Goal: Information Seeking & Learning: Learn about a topic

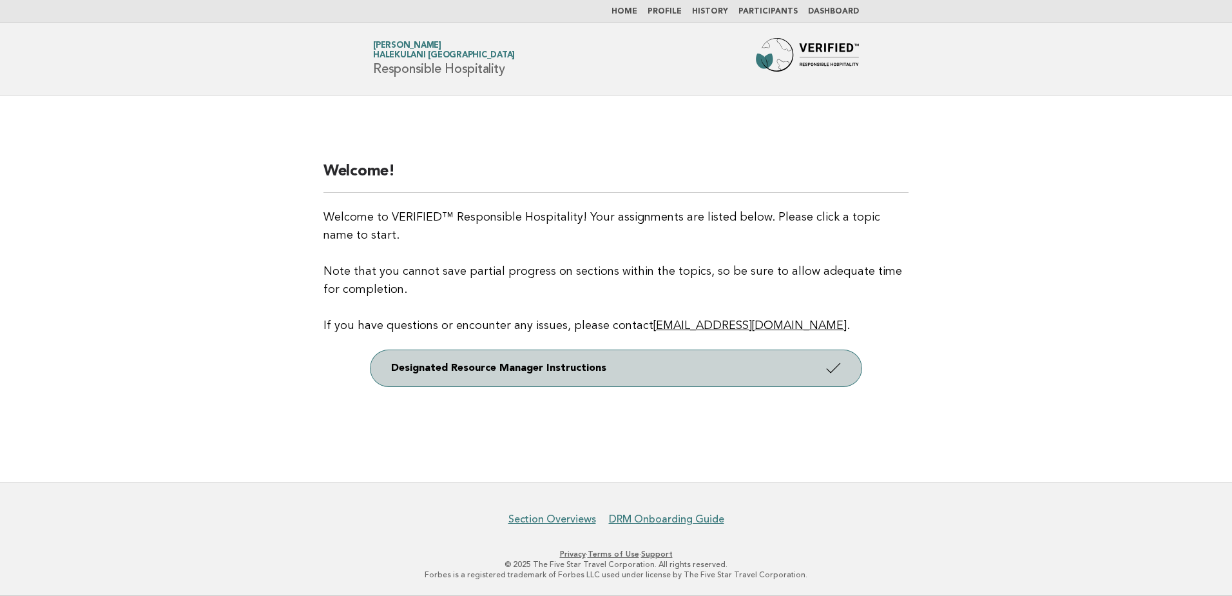
click at [652, 372] on link "Designated Resource Manager Instructions" at bounding box center [616, 368] width 491 height 36
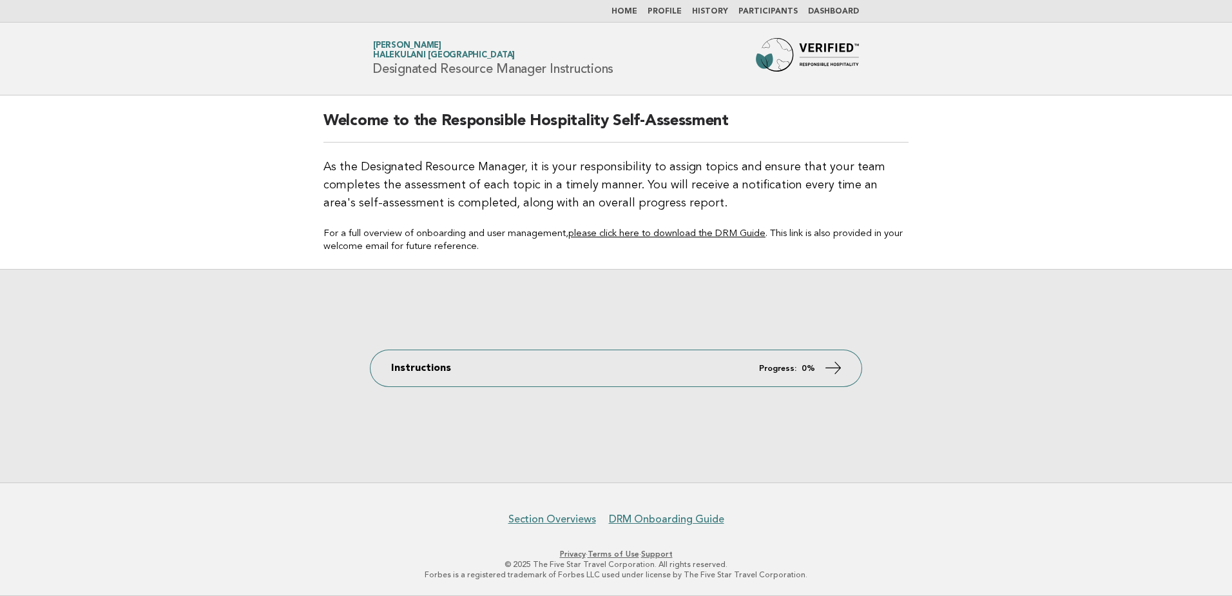
click at [824, 9] on link "Dashboard" at bounding box center [833, 12] width 51 height 8
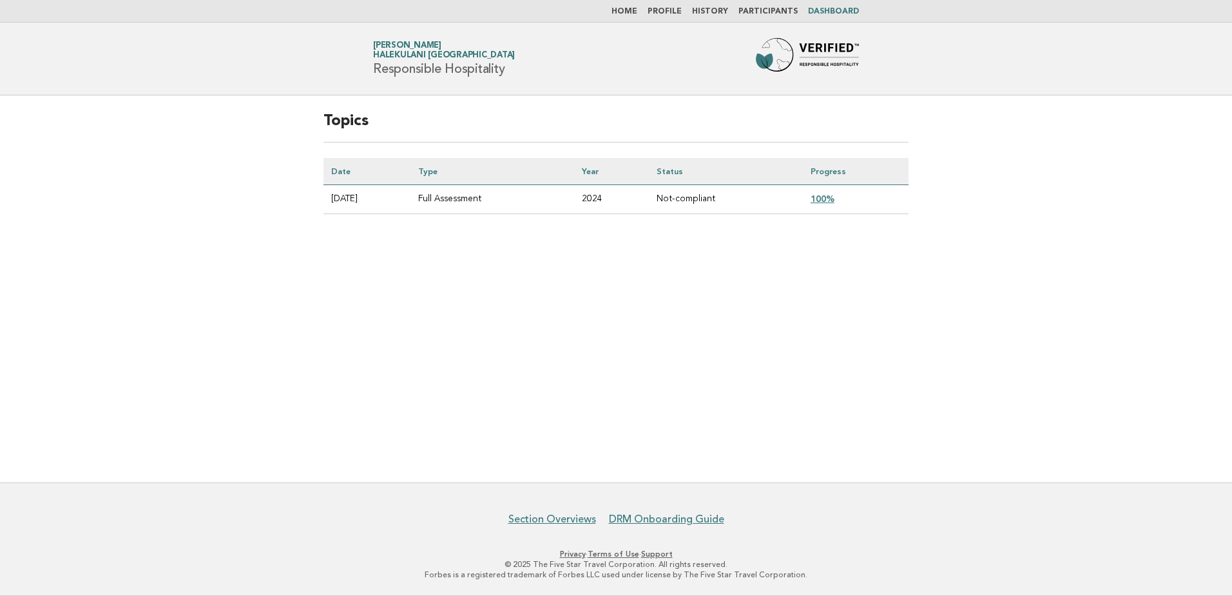
click at [831, 197] on link "100%" at bounding box center [823, 198] width 24 height 10
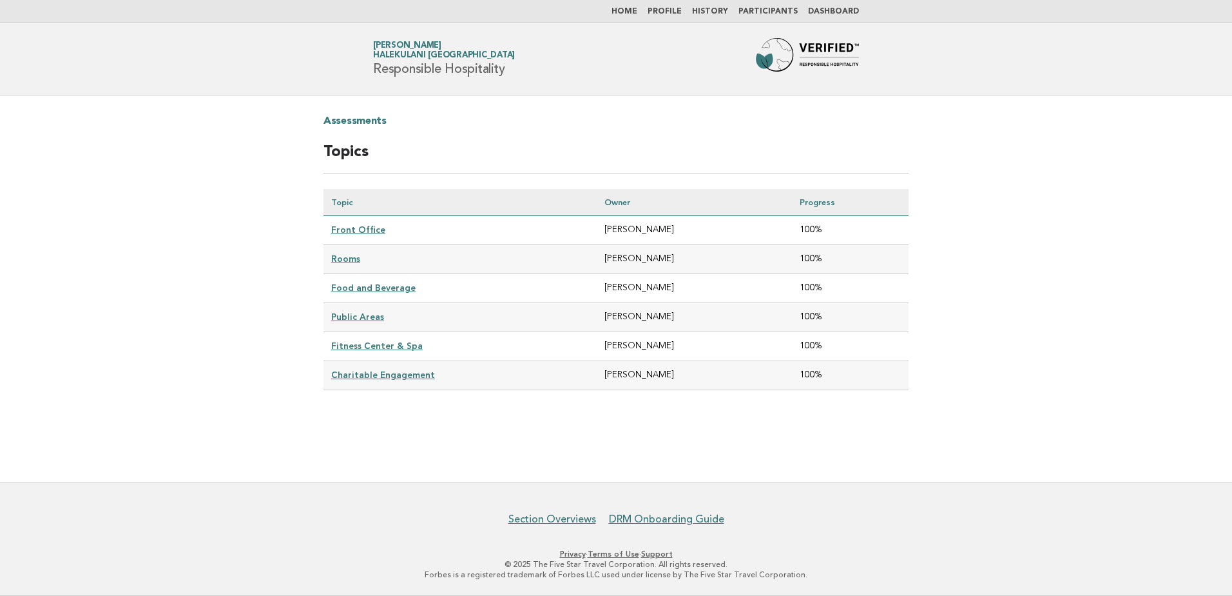
click at [368, 234] on link "Front Office" at bounding box center [358, 229] width 54 height 10
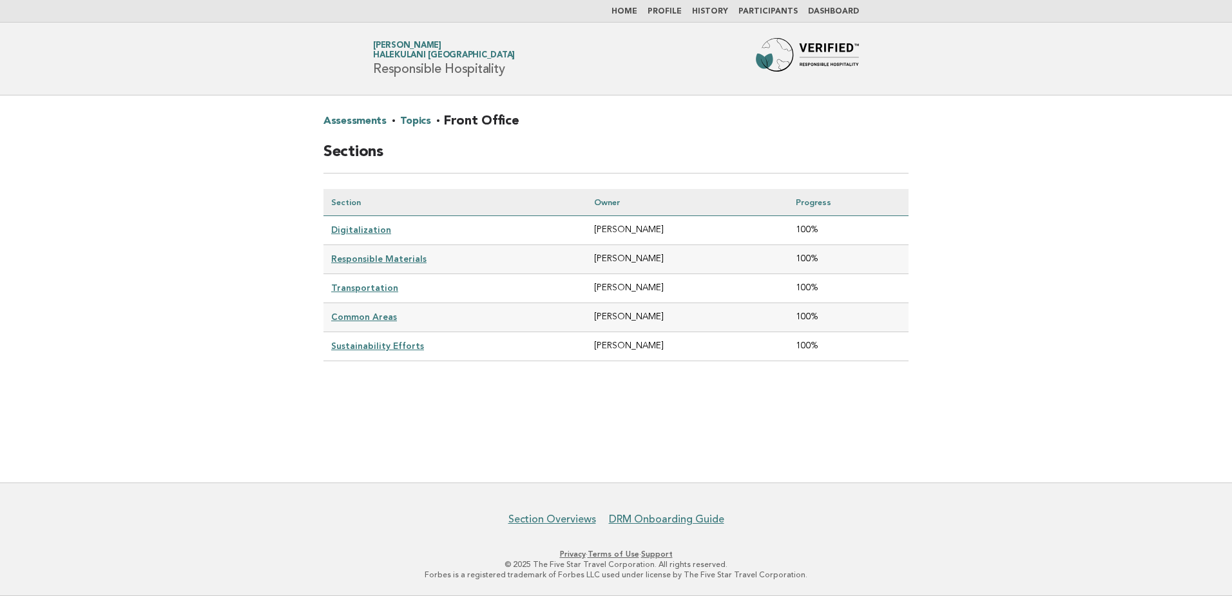
click at [342, 224] on link "Digitalization" at bounding box center [361, 229] width 60 height 10
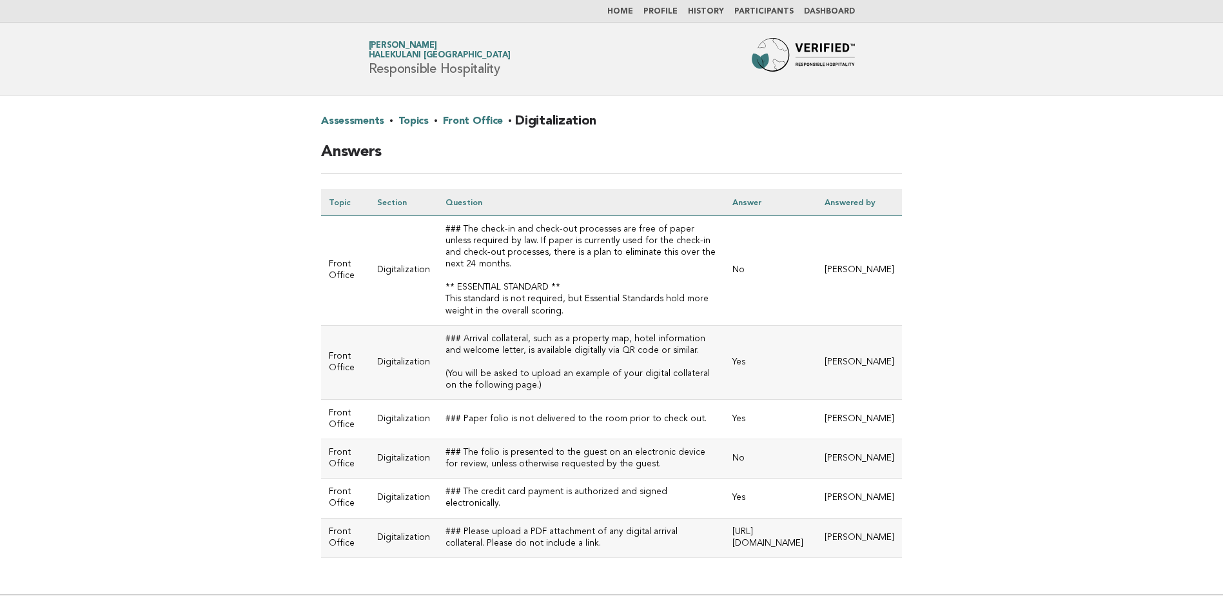
click at [463, 129] on link "Front Office" at bounding box center [473, 121] width 60 height 21
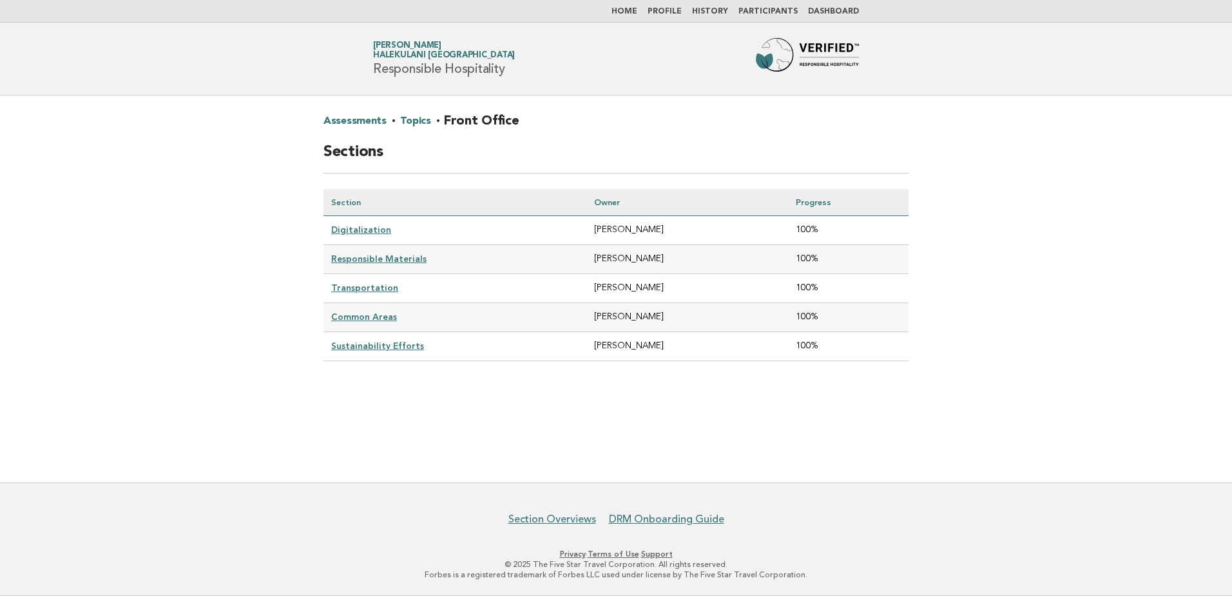
click at [382, 257] on link "Responsible Materials" at bounding box center [378, 258] width 95 height 10
